Goal: Task Accomplishment & Management: Use online tool/utility

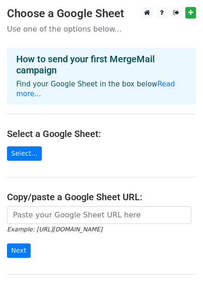
scroll to position [46, 0]
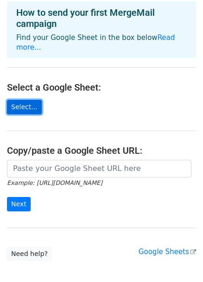
click at [26, 110] on link "Select..." at bounding box center [24, 107] width 35 height 14
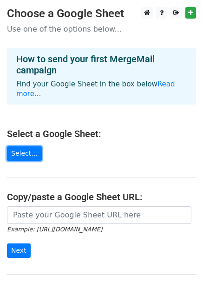
scroll to position [0, 0]
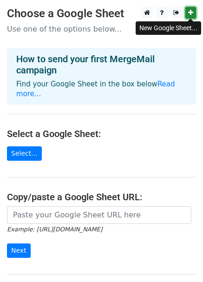
click at [192, 15] on icon at bounding box center [190, 12] width 5 height 7
click at [189, 14] on icon at bounding box center [190, 12] width 5 height 7
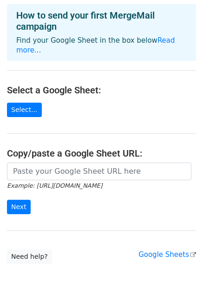
scroll to position [93, 0]
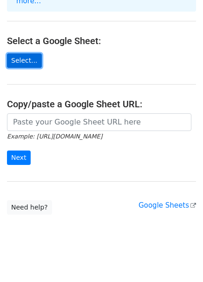
click at [20, 63] on link "Select..." at bounding box center [24, 60] width 35 height 14
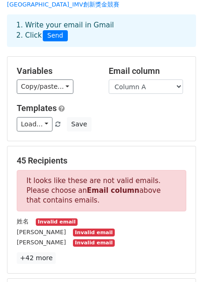
scroll to position [93, 0]
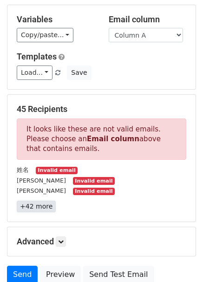
click at [38, 201] on link "+42 more" at bounding box center [36, 207] width 39 height 12
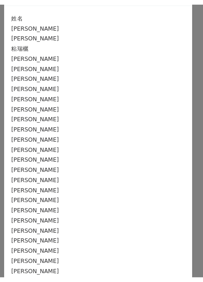
scroll to position [0, 0]
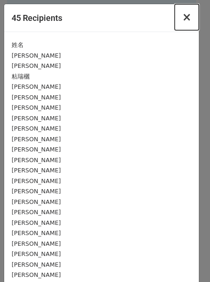
click at [182, 20] on span "×" at bounding box center [186, 17] width 9 height 13
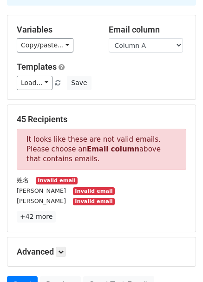
click at [51, 177] on small "Invalid email" at bounding box center [57, 181] width 42 height 8
click at [20, 211] on link "+42 more" at bounding box center [36, 217] width 39 height 12
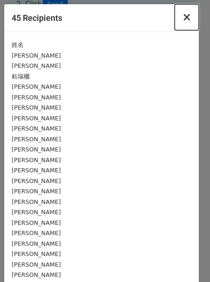
click at [189, 24] on button "×" at bounding box center [187, 17] width 24 height 26
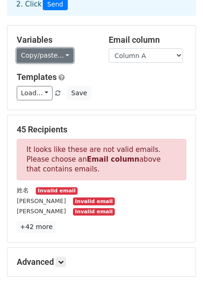
click at [52, 48] on link "Copy/paste..." at bounding box center [45, 55] width 57 height 14
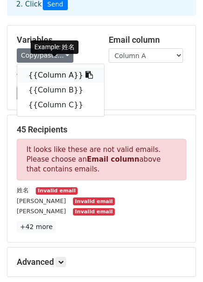
click at [45, 68] on link "{{Column A}}" at bounding box center [60, 75] width 87 height 15
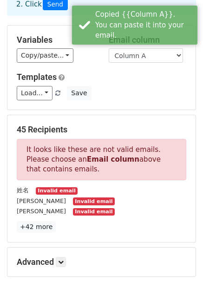
click at [127, 75] on div "Templates Load... No templates saved Save" at bounding box center [102, 86] width 184 height 28
click at [155, 48] on select "Column A Column B Column C" at bounding box center [146, 55] width 74 height 14
select select "Column B"
click at [109, 48] on select "Column A Column B Column C" at bounding box center [146, 55] width 74 height 14
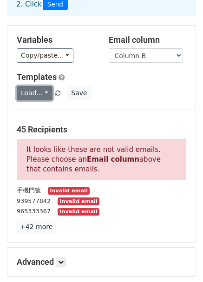
click at [43, 86] on link "Load..." at bounding box center [35, 93] width 36 height 14
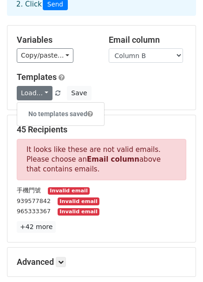
click at [142, 86] on div "Load... No templates saved Save" at bounding box center [102, 93] width 184 height 14
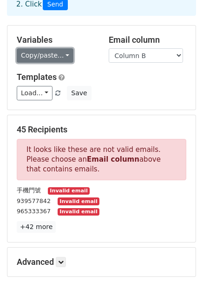
click at [53, 48] on link "Copy/paste..." at bounding box center [45, 55] width 57 height 14
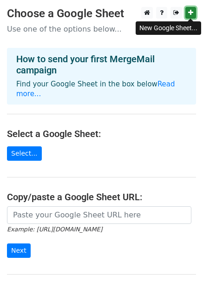
click at [188, 13] on icon at bounding box center [190, 12] width 5 height 7
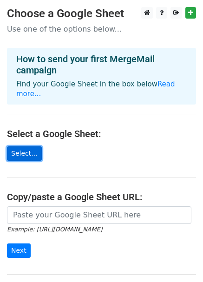
click at [34, 153] on link "Select..." at bounding box center [24, 153] width 35 height 14
click at [28, 153] on link "Select..." at bounding box center [24, 153] width 35 height 14
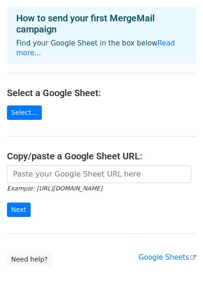
scroll to position [93, 0]
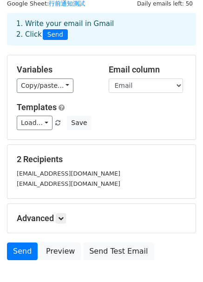
scroll to position [46, 0]
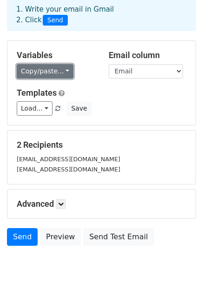
click at [67, 71] on link "Copy/paste..." at bounding box center [45, 71] width 57 height 14
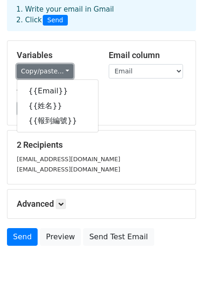
click at [67, 71] on link "Copy/paste..." at bounding box center [45, 71] width 57 height 14
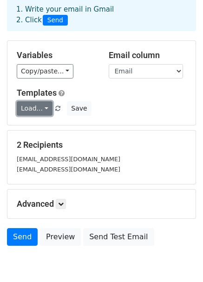
click at [41, 111] on link "Load..." at bounding box center [35, 108] width 36 height 14
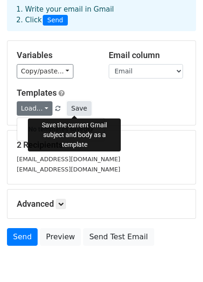
click at [81, 108] on button "Save" at bounding box center [79, 108] width 24 height 14
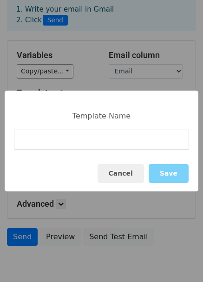
click at [56, 142] on input at bounding box center [101, 140] width 175 height 20
type input "卜"
click at [108, 172] on button "Cancel" at bounding box center [121, 173] width 46 height 19
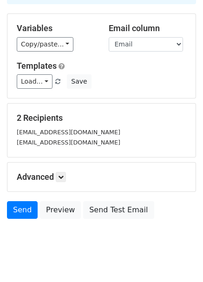
scroll to position [87, 0]
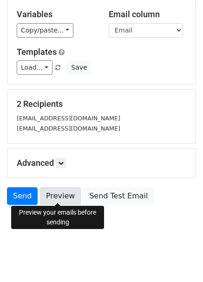
click at [56, 192] on link "Preview" at bounding box center [60, 196] width 41 height 18
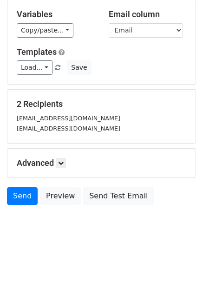
scroll to position [0, 0]
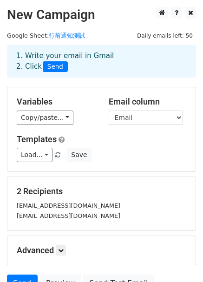
click at [41, 51] on div "1. Write your email in Gmail 2. Click Send" at bounding box center [101, 61] width 185 height 21
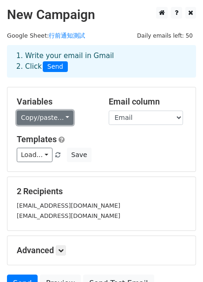
click at [63, 121] on link "Copy/paste..." at bounding box center [45, 118] width 57 height 14
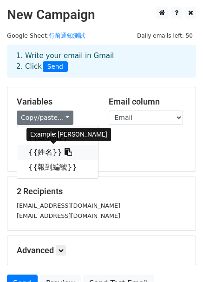
click at [40, 156] on link "{{姓名}}" at bounding box center [57, 152] width 81 height 15
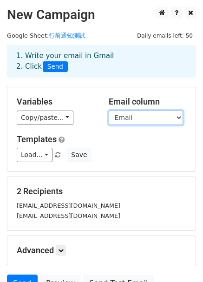
click at [169, 120] on select "Email 姓名 報到編號" at bounding box center [146, 118] width 74 height 14
click at [109, 111] on select "Email 姓名 報到編號" at bounding box center [146, 118] width 74 height 14
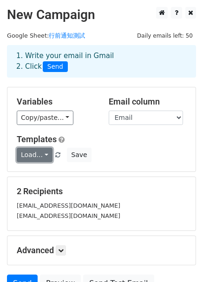
click at [43, 158] on link "Load..." at bounding box center [35, 155] width 36 height 14
click at [88, 126] on div "Variables Copy/paste... {{Email}} {{姓名}} {{報到編號}} Email column Email 姓名 報到編號 Te…" at bounding box center [101, 129] width 188 height 84
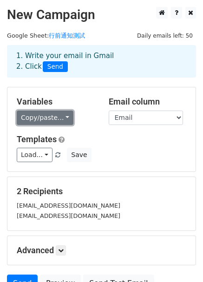
click at [64, 115] on link "Copy/paste..." at bounding box center [45, 118] width 57 height 14
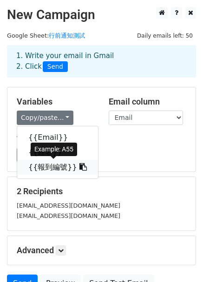
click at [44, 162] on link "{{報到編號}}" at bounding box center [57, 167] width 81 height 15
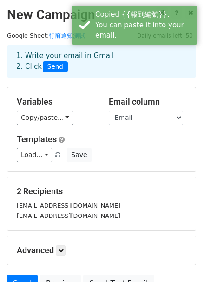
scroll to position [87, 0]
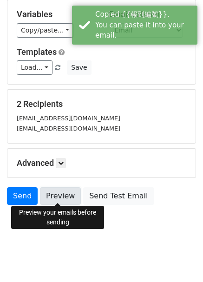
click at [65, 196] on link "Preview" at bounding box center [60, 196] width 41 height 18
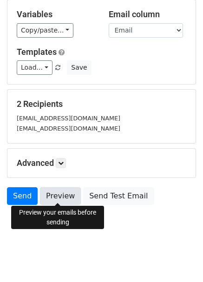
click at [60, 197] on link "Preview" at bounding box center [60, 196] width 41 height 18
click at [69, 191] on link "Preview" at bounding box center [60, 196] width 41 height 18
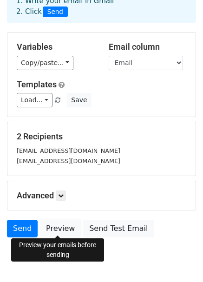
scroll to position [41, 0]
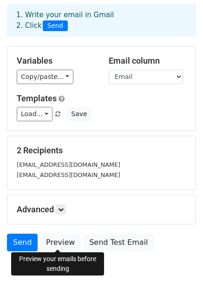
click at [63, 165] on small "alice_chen@bwnet.com.tw" at bounding box center [69, 164] width 104 height 7
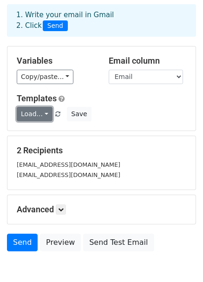
click at [30, 117] on link "Load..." at bounding box center [35, 114] width 36 height 14
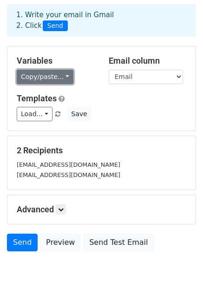
click at [50, 76] on link "Copy/paste..." at bounding box center [45, 77] width 57 height 14
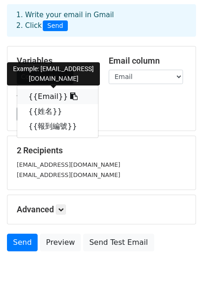
click at [41, 99] on link "{{Email}}" at bounding box center [57, 96] width 81 height 15
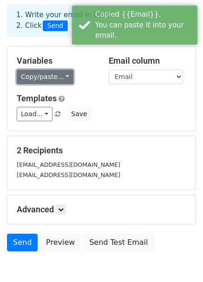
click at [68, 77] on link "Copy/paste..." at bounding box center [45, 77] width 57 height 14
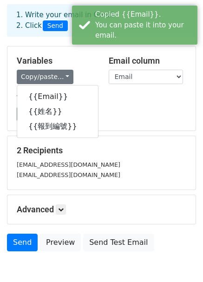
drag, startPoint x: 142, startPoint y: 121, endPoint x: 132, endPoint y: 121, distance: 10.2
click at [142, 121] on div "Variables Copy/paste... {{Email}} {{姓名}} {{報到編號}} Email column Email 姓名 報到編號 Te…" at bounding box center [101, 88] width 188 height 84
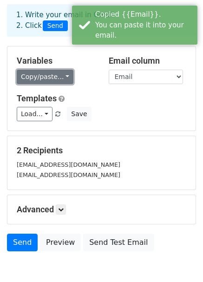
click at [44, 78] on link "Copy/paste..." at bounding box center [45, 77] width 57 height 14
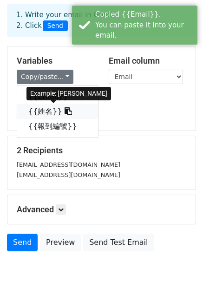
click at [40, 109] on link "{{姓名}}" at bounding box center [57, 111] width 81 height 15
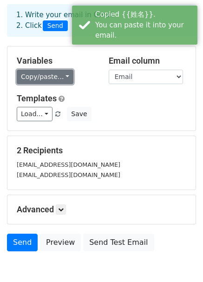
click at [60, 74] on link "Copy/paste..." at bounding box center [45, 77] width 57 height 14
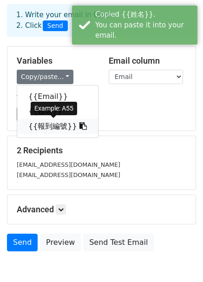
click at [49, 127] on link "{{報到編號}}" at bounding box center [57, 126] width 81 height 15
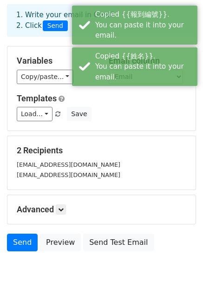
click at [103, 115] on div "Load... No templates saved Save" at bounding box center [102, 114] width 184 height 14
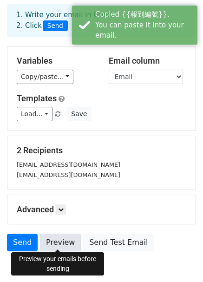
click at [56, 236] on link "Preview" at bounding box center [60, 243] width 41 height 18
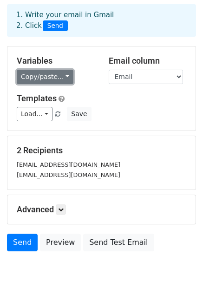
click at [48, 77] on link "Copy/paste..." at bounding box center [45, 77] width 57 height 14
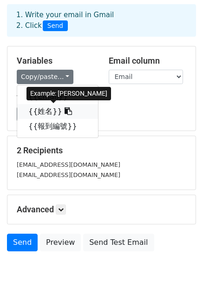
click at [65, 111] on icon at bounding box center [68, 110] width 7 height 7
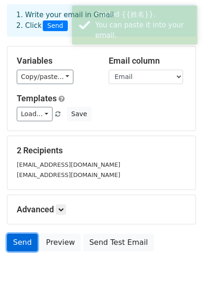
click at [15, 243] on link "Send" at bounding box center [22, 243] width 31 height 18
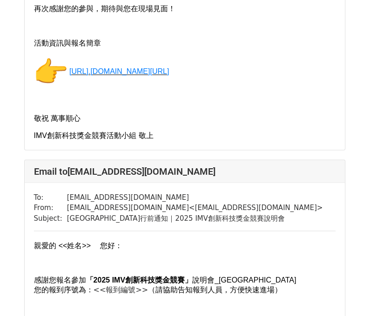
scroll to position [465, 0]
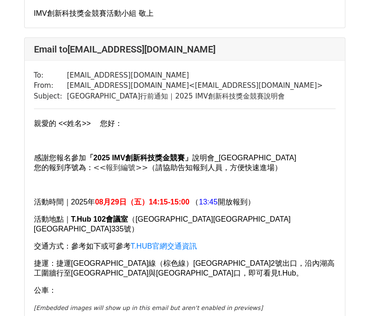
scroll to position [465, 0]
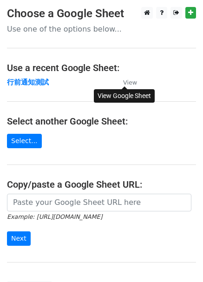
click at [127, 82] on small "View" at bounding box center [130, 82] width 14 height 7
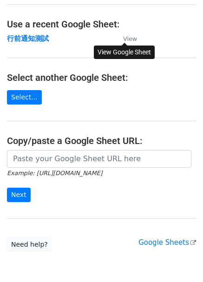
scroll to position [86, 0]
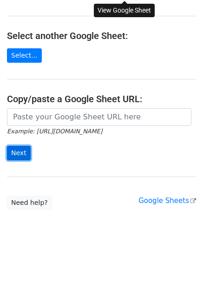
click at [21, 154] on input "Next" at bounding box center [19, 153] width 24 height 14
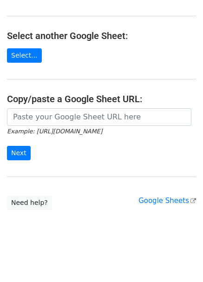
click at [93, 176] on main "Choose a Google Sheet Use one of the options below... Use a recent Google Sheet…" at bounding box center [101, 65] width 203 height 289
click at [46, 186] on main "Choose a Google Sheet Use one of the options below... Use a recent Google Sheet…" at bounding box center [101, 65] width 203 height 289
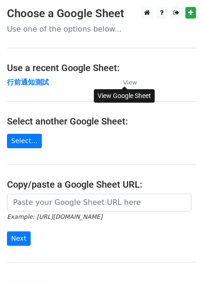
click at [135, 85] on small "View" at bounding box center [130, 82] width 14 height 7
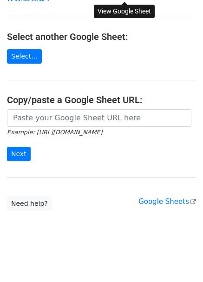
scroll to position [86, 0]
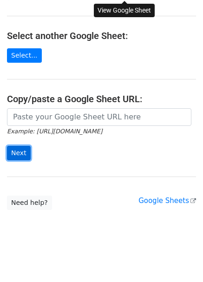
click at [22, 154] on input "Next" at bounding box center [19, 153] width 24 height 14
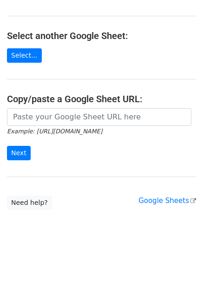
click at [79, 229] on body "Choose a Google Sheet Use one of the options below... Use a recent Google Sheet…" at bounding box center [101, 84] width 203 height 326
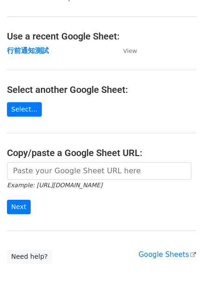
scroll to position [0, 0]
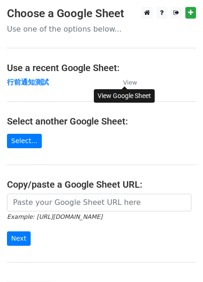
click at [126, 82] on small "View" at bounding box center [130, 82] width 14 height 7
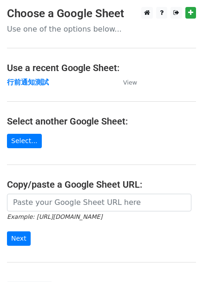
click at [13, 149] on main "Choose a Google Sheet Use one of the options below... Use a recent Google Sheet…" at bounding box center [101, 151] width 203 height 289
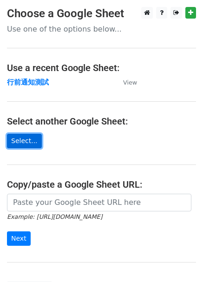
click at [17, 145] on link "Select..." at bounding box center [24, 141] width 35 height 14
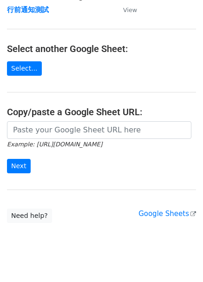
scroll to position [86, 0]
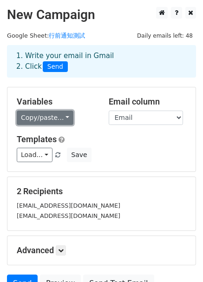
click at [65, 117] on link "Copy/paste..." at bounding box center [45, 118] width 57 height 14
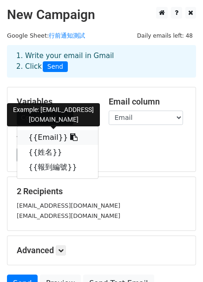
click at [70, 137] on icon at bounding box center [73, 136] width 7 height 7
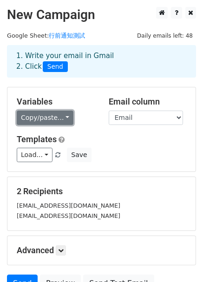
click at [52, 121] on link "Copy/paste..." at bounding box center [45, 118] width 57 height 14
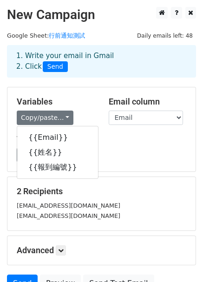
click at [102, 153] on div "Load... No templates saved Save" at bounding box center [102, 155] width 184 height 14
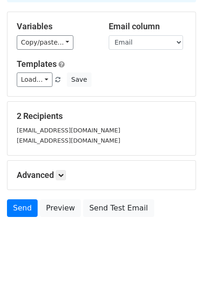
scroll to position [87, 0]
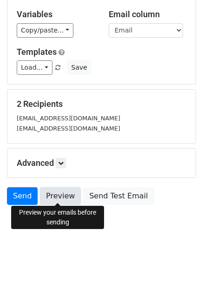
click at [57, 193] on link "Preview" at bounding box center [60, 196] width 41 height 18
click at [55, 200] on link "Preview" at bounding box center [60, 196] width 41 height 18
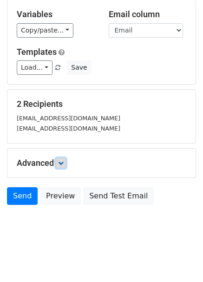
click at [62, 163] on icon at bounding box center [61, 163] width 6 height 6
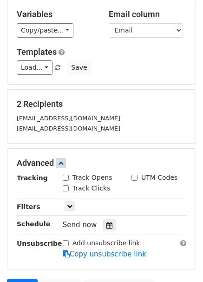
click at [65, 178] on input "Track Opens" at bounding box center [66, 178] width 6 height 6
checkbox input "true"
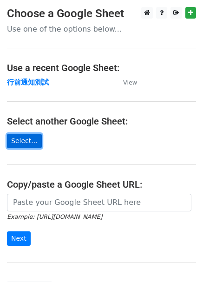
click at [17, 142] on link "Select..." at bounding box center [24, 141] width 35 height 14
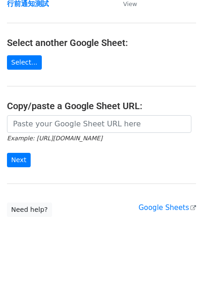
scroll to position [86, 0]
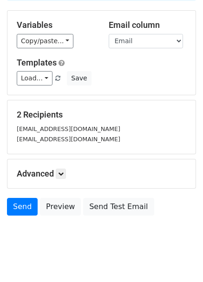
scroll to position [87, 0]
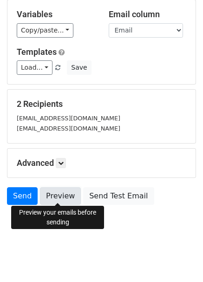
click at [66, 192] on link "Preview" at bounding box center [60, 196] width 41 height 18
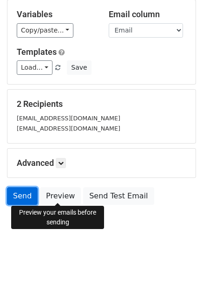
click at [21, 194] on link "Send" at bounding box center [22, 196] width 31 height 18
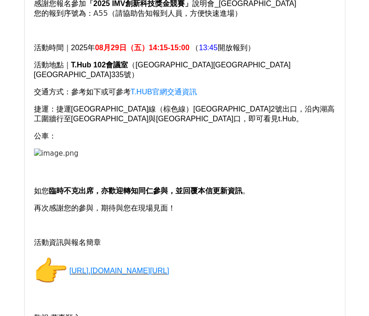
scroll to position [186, 0]
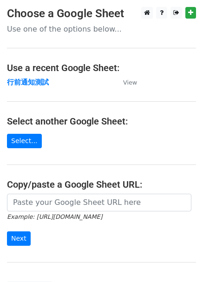
click at [79, 228] on form "Example: [URL][DOMAIN_NAME] Next" at bounding box center [101, 220] width 189 height 52
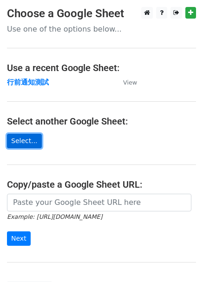
click at [21, 139] on link "Select..." at bounding box center [24, 141] width 35 height 14
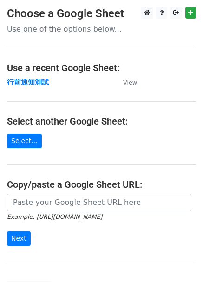
scroll to position [55, 0]
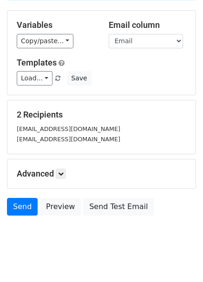
scroll to position [87, 0]
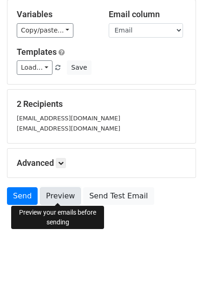
click at [51, 199] on link "Preview" at bounding box center [60, 196] width 41 height 18
click at [59, 197] on link "Preview" at bounding box center [60, 196] width 41 height 18
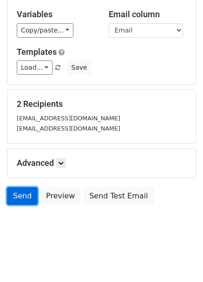
click at [26, 193] on link "Send" at bounding box center [22, 196] width 31 height 18
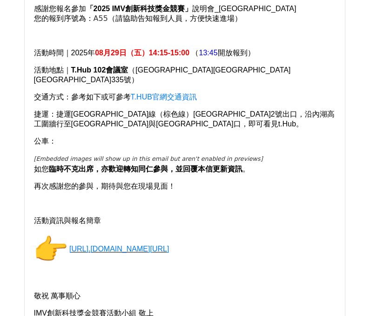
scroll to position [186, 0]
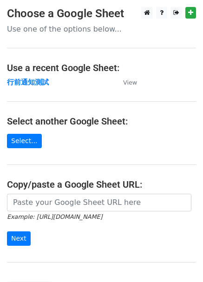
click at [4, 157] on main "Choose a Google Sheet Use one of the options below... Use a recent Google Sheet…" at bounding box center [101, 151] width 203 height 289
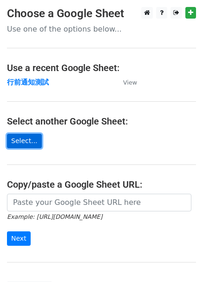
click at [27, 140] on link "Select..." at bounding box center [24, 141] width 35 height 14
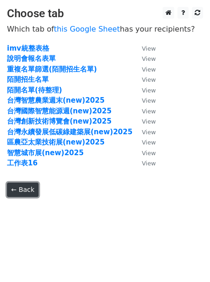
click at [24, 191] on link "← Back" at bounding box center [23, 190] width 32 height 14
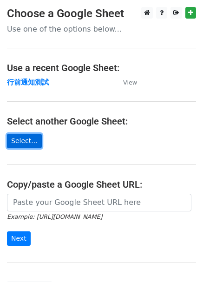
click at [31, 144] on link "Select..." at bounding box center [24, 141] width 35 height 14
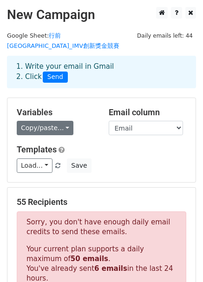
click at [62, 121] on link "Copy/paste..." at bounding box center [45, 128] width 57 height 14
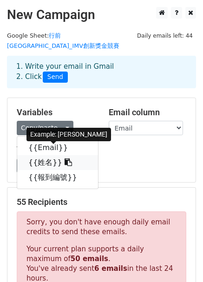
click at [65, 159] on icon at bounding box center [68, 162] width 7 height 7
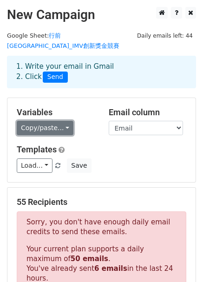
click at [64, 121] on link "Copy/paste..." at bounding box center [45, 128] width 57 height 14
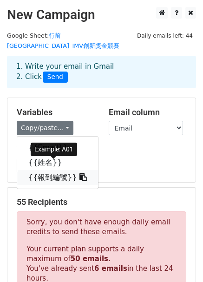
click at [79, 173] on icon at bounding box center [82, 176] width 7 height 7
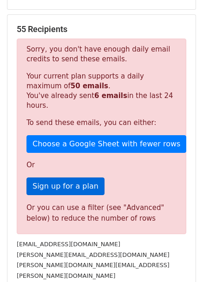
scroll to position [139, 0]
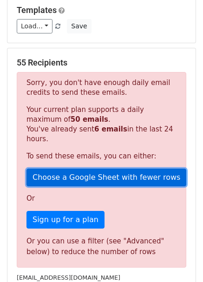
click at [76, 169] on link "Choose a Google Sheet with fewer rows" at bounding box center [106, 178] width 160 height 18
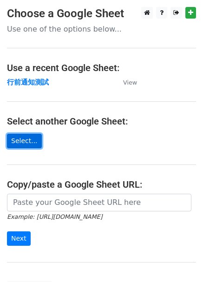
click at [31, 140] on link "Select..." at bounding box center [24, 141] width 35 height 14
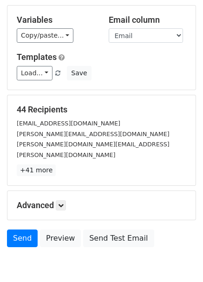
scroll to position [93, 0]
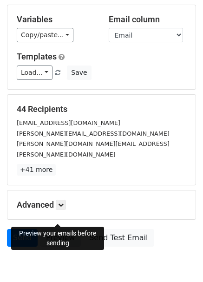
click at [68, 229] on link "Preview" at bounding box center [60, 238] width 41 height 18
click at [52, 229] on link "Preview" at bounding box center [60, 238] width 41 height 18
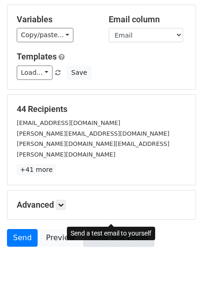
click at [120, 229] on link "Send Test Email" at bounding box center [118, 238] width 71 height 18
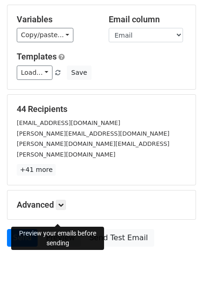
click at [63, 229] on link "Preview" at bounding box center [60, 238] width 41 height 18
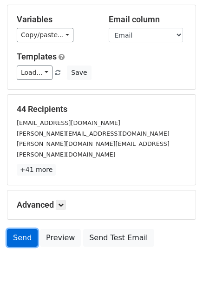
click at [25, 229] on link "Send" at bounding box center [22, 238] width 31 height 18
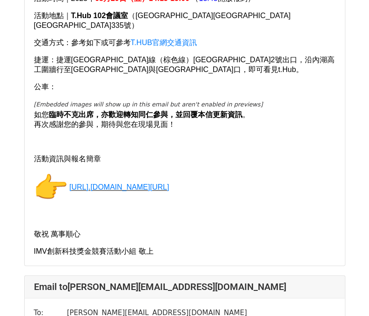
scroll to position [46, 0]
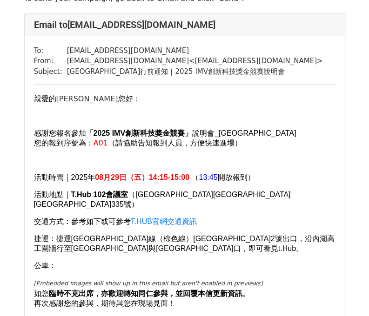
scroll to position [139, 0]
